Goal: Information Seeking & Learning: Learn about a topic

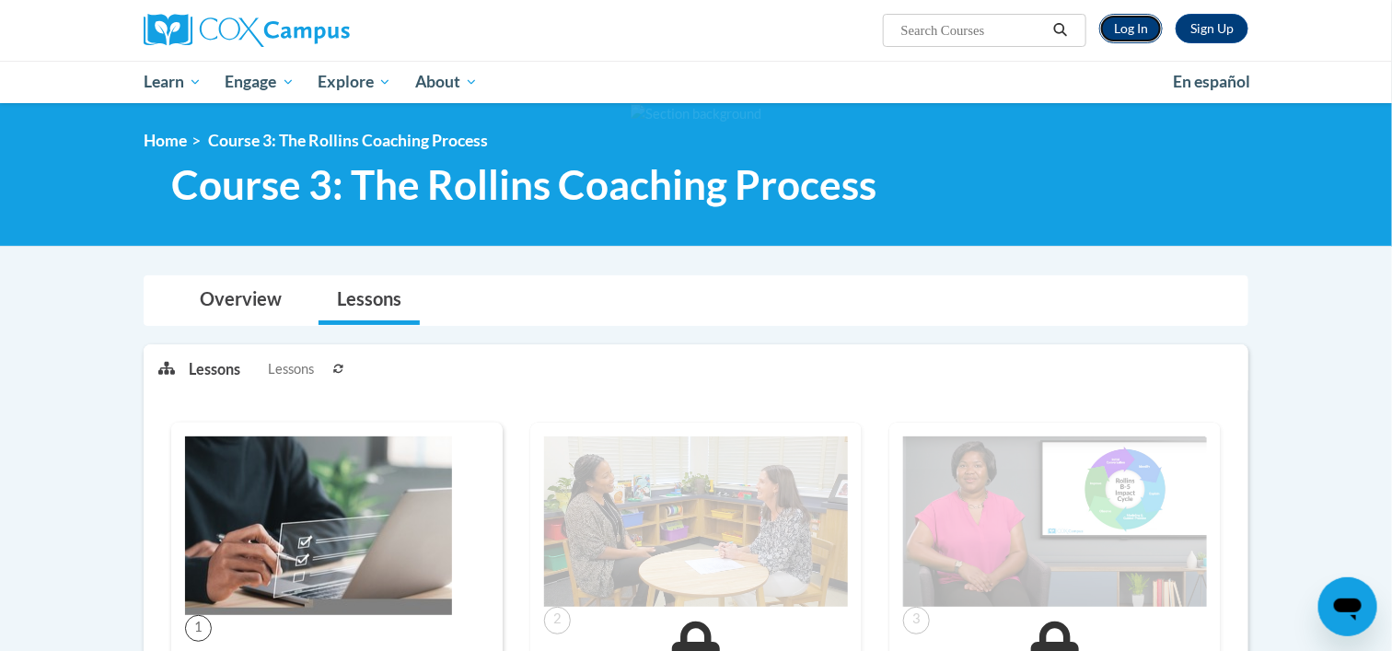
click at [1132, 19] on link "Log In" at bounding box center [1131, 28] width 64 height 29
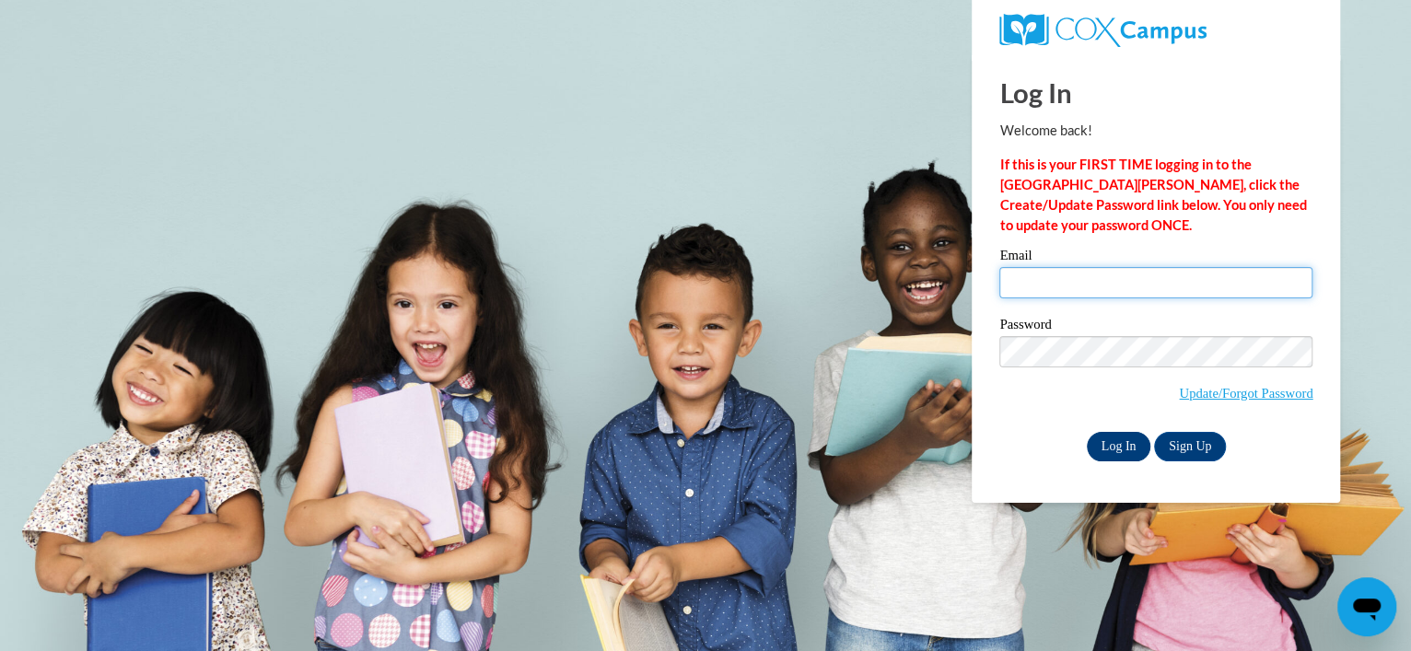
type input "[EMAIL_ADDRESS][DOMAIN_NAME]"
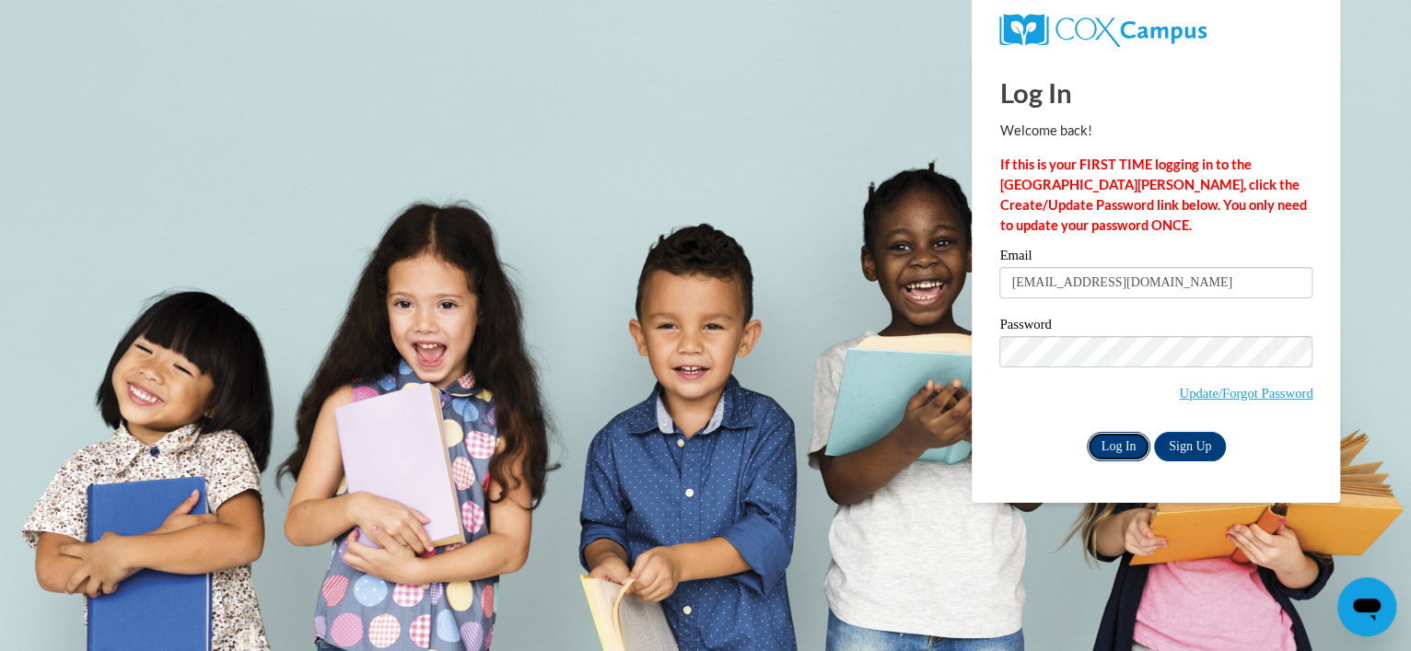
click at [1107, 452] on input "Log In" at bounding box center [1118, 446] width 64 height 29
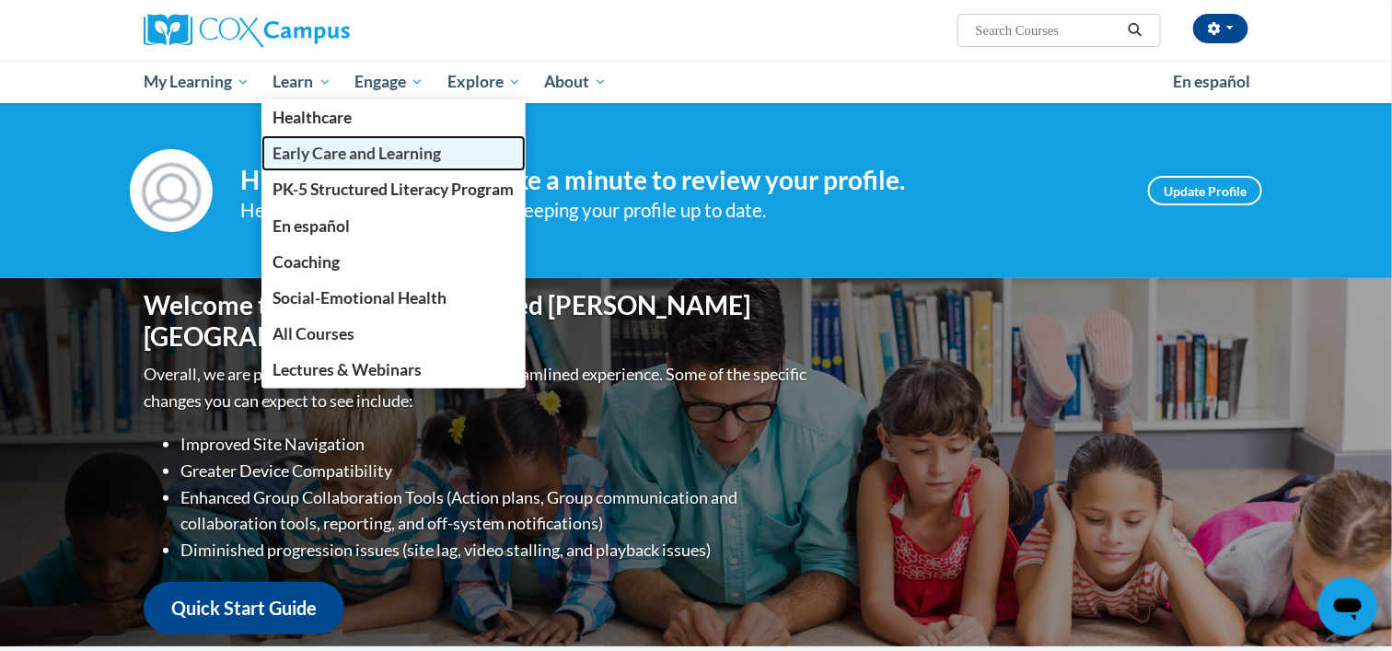
click at [319, 145] on span "Early Care and Learning" at bounding box center [357, 153] width 168 height 19
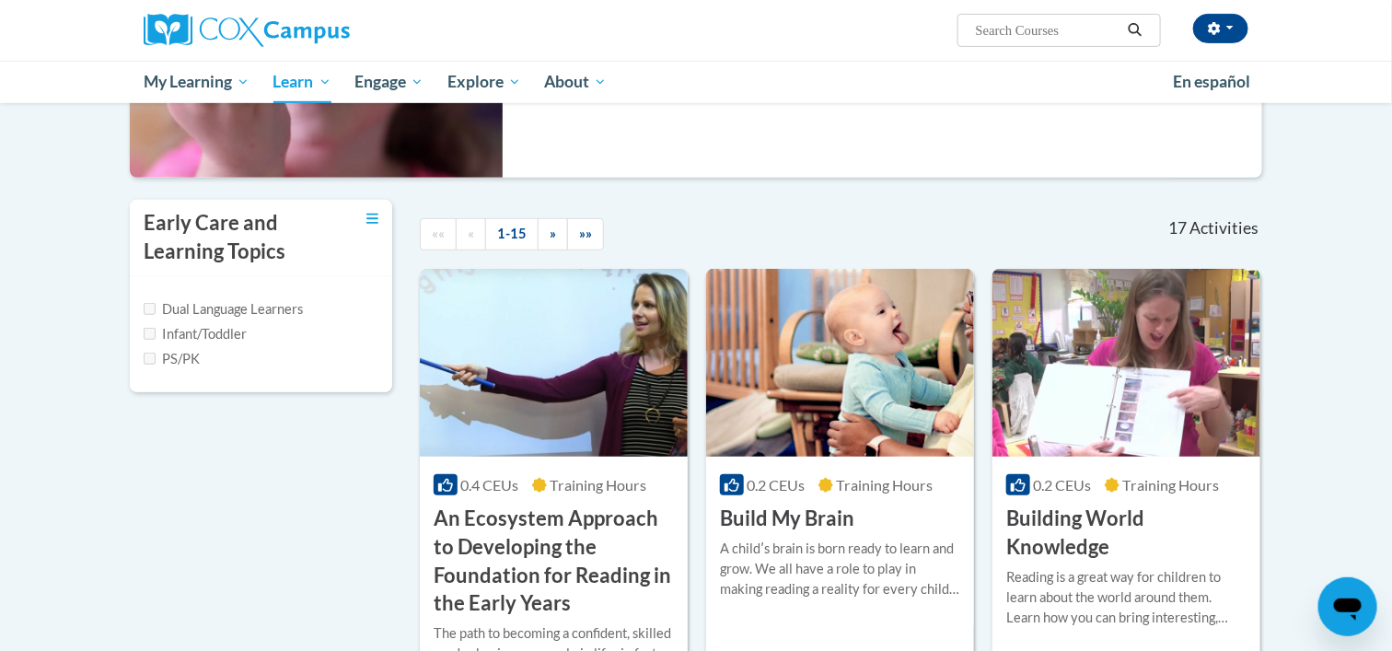
scroll to position [319, 0]
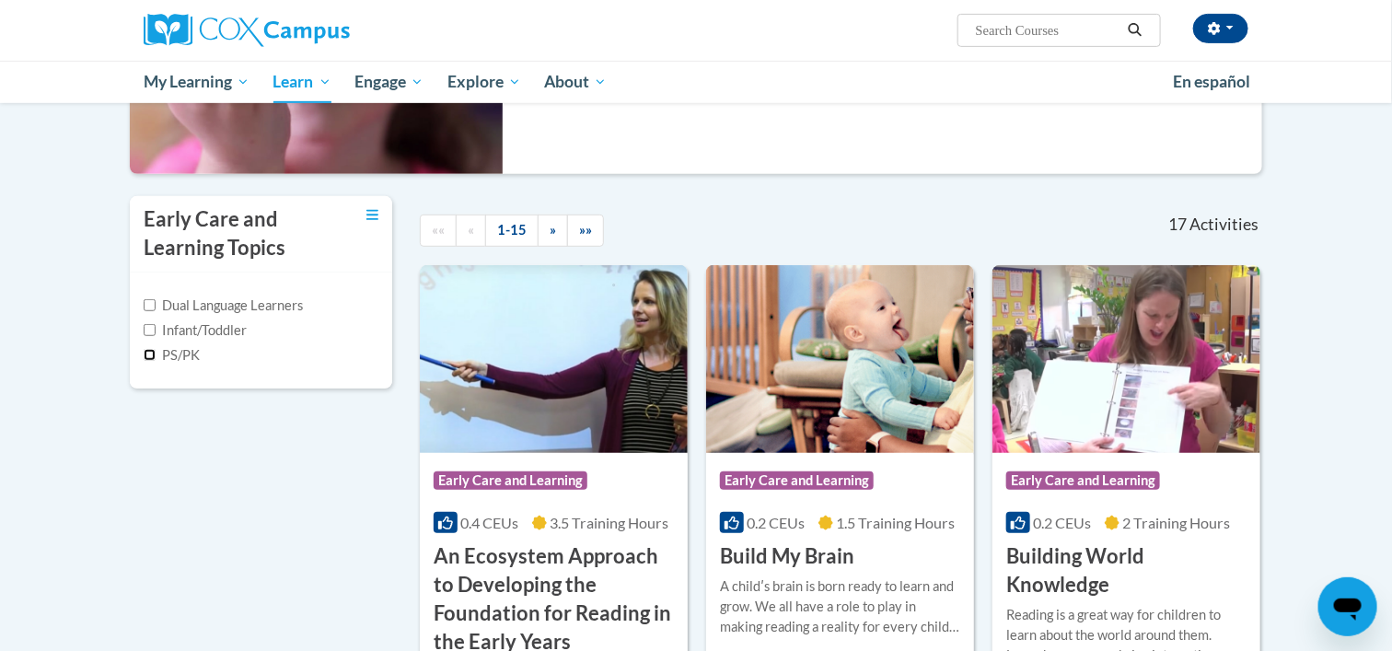
click at [155, 349] on input "PS/PK" at bounding box center [150, 355] width 12 height 12
checkbox input "true"
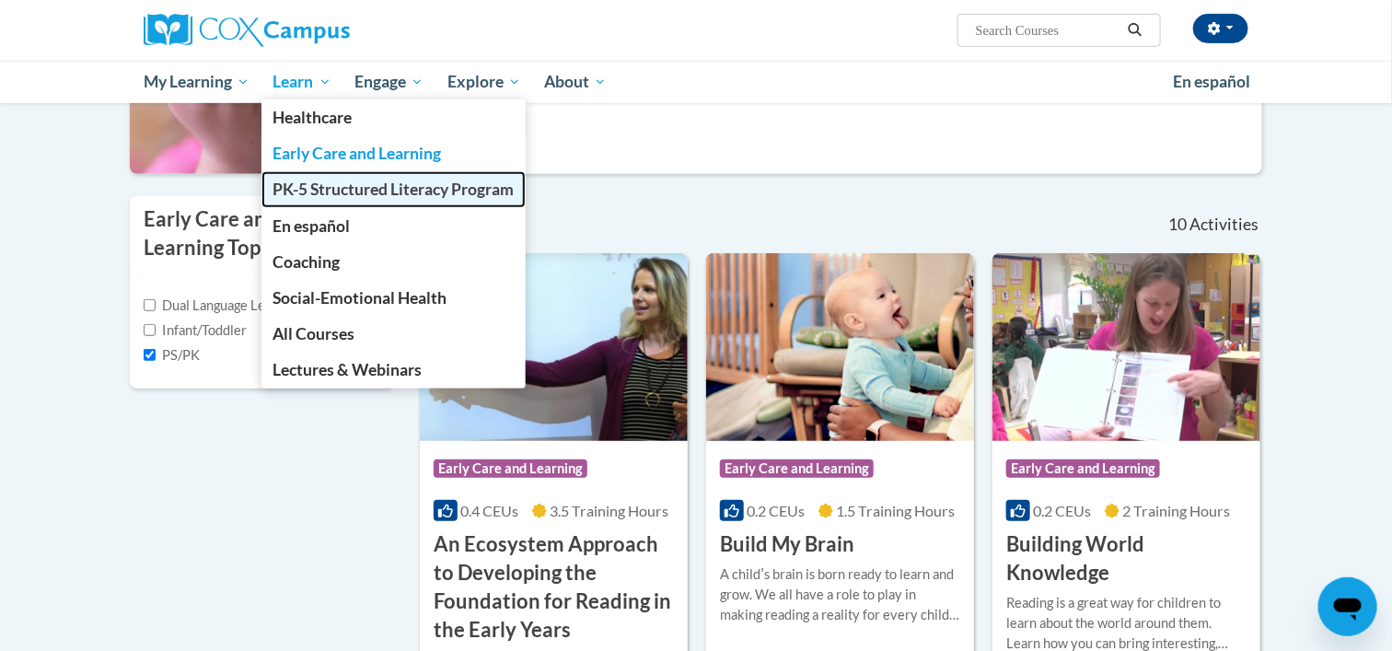
click at [335, 188] on span "PK-5 Structured Literacy Program" at bounding box center [393, 189] width 241 height 19
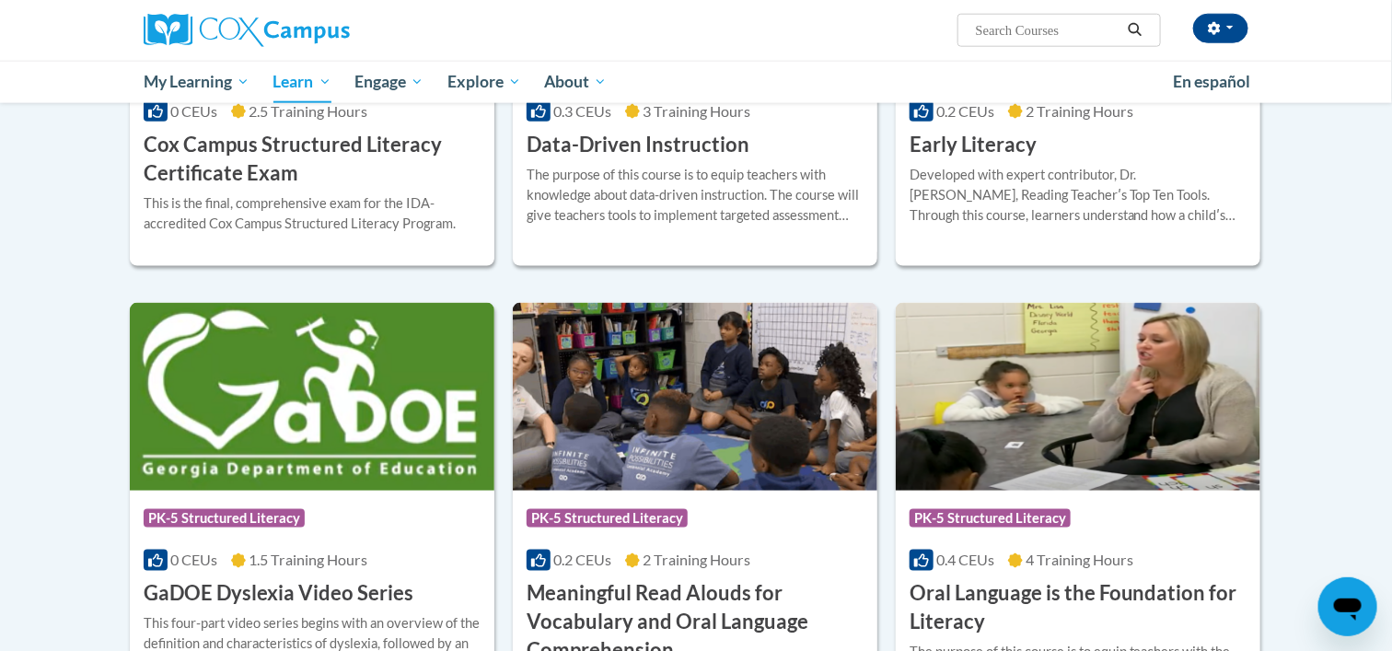
scroll to position [840, 0]
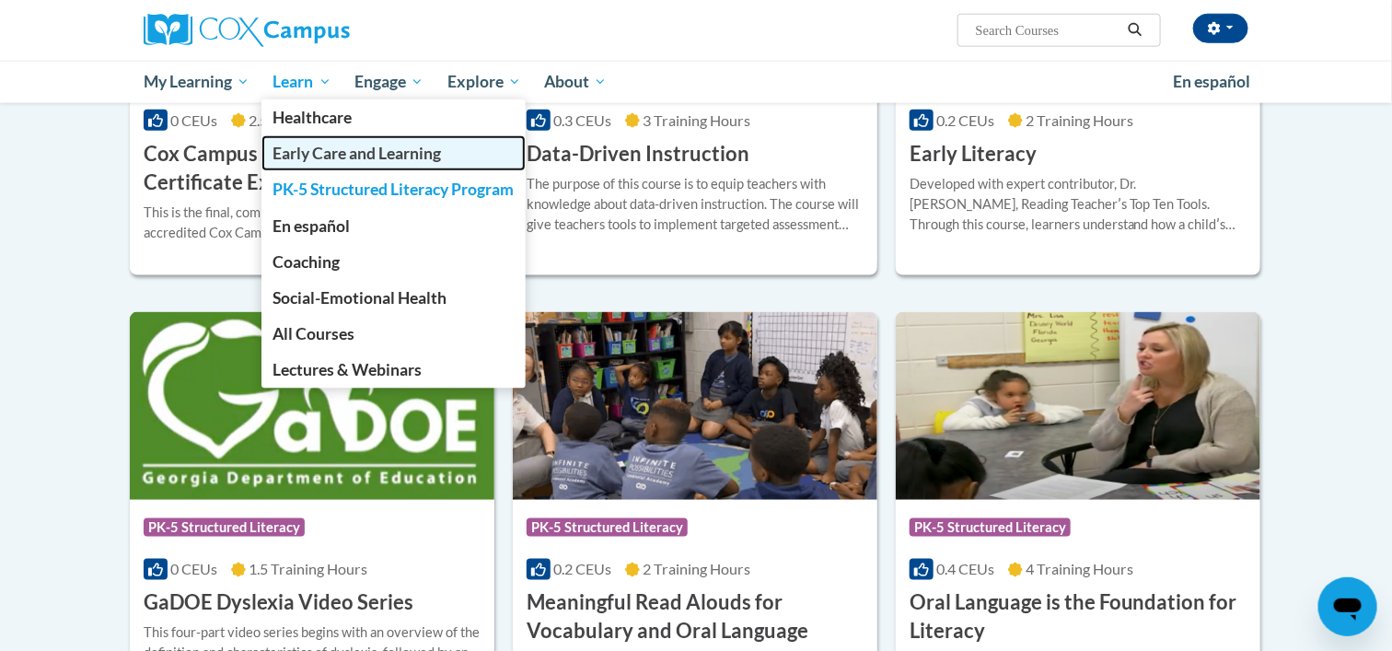
click at [331, 156] on span "Early Care and Learning" at bounding box center [357, 153] width 168 height 19
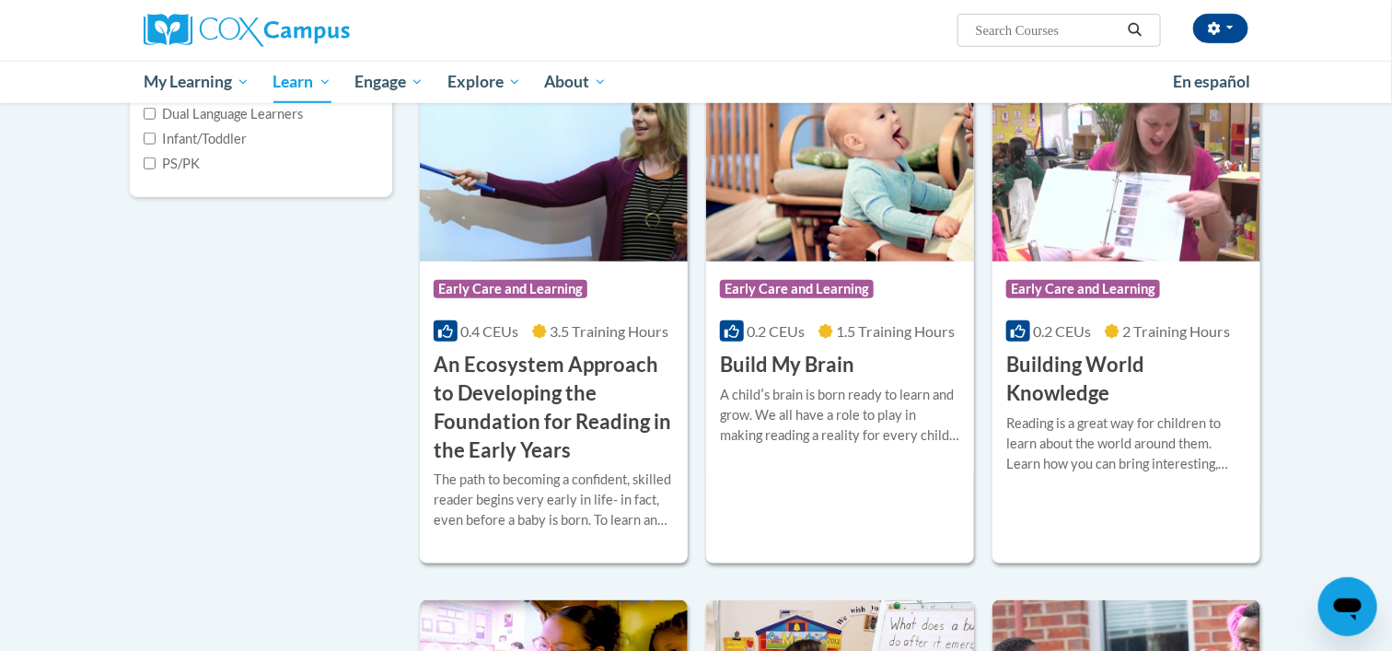
scroll to position [511, 0]
click at [145, 162] on input "PS/PK" at bounding box center [150, 163] width 12 height 12
checkbox input "true"
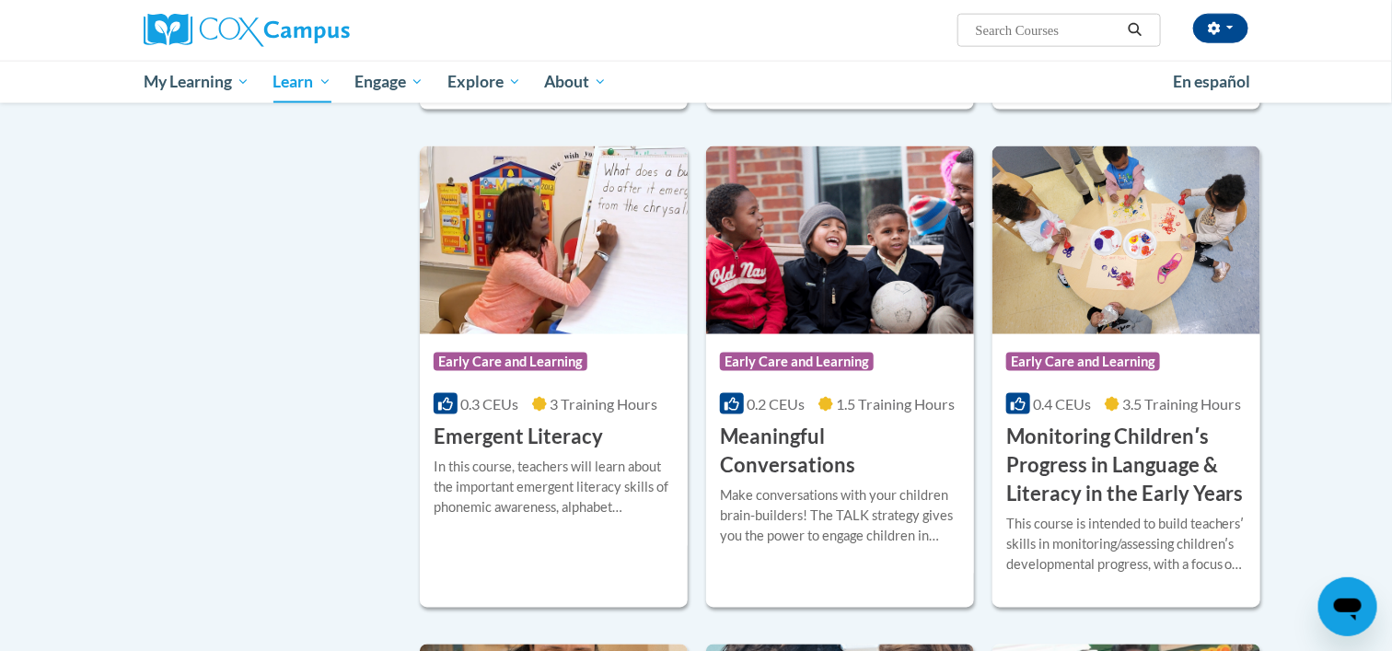
scroll to position [950, 0]
